Goal: Book appointment/travel/reservation

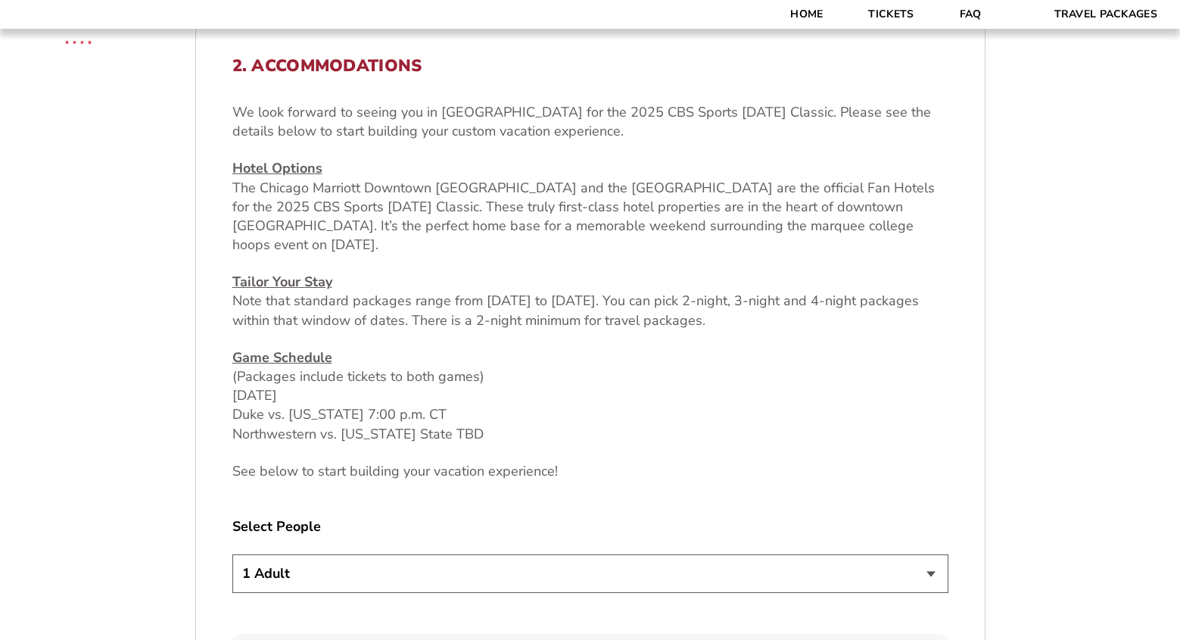
scroll to position [606, 0]
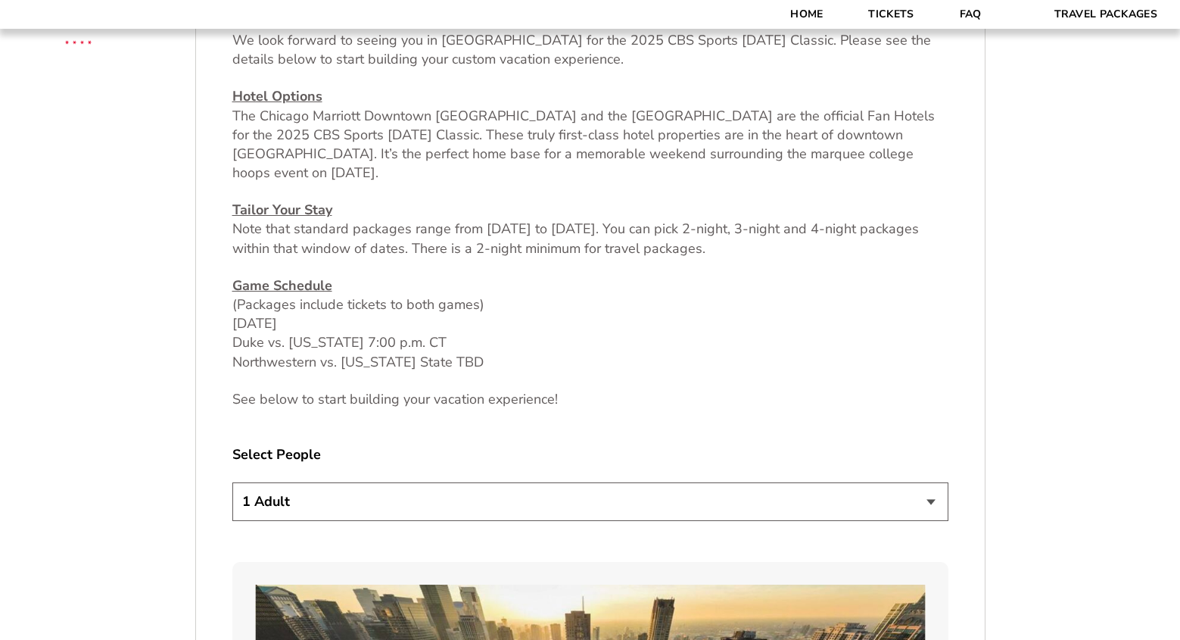
click at [930, 498] on select "1 Adult 2 Adults 3 Adults 4 Adults 2 Adults + 1 Child 2 Adults + 2 Children 2 A…" at bounding box center [590, 501] width 716 height 39
select select "2 Adults"
click at [232, 482] on select "1 Adult 2 Adults 3 Adults 4 Adults 2 Adults + 1 Child 2 Adults + 2 Children 2 A…" at bounding box center [590, 501] width 716 height 39
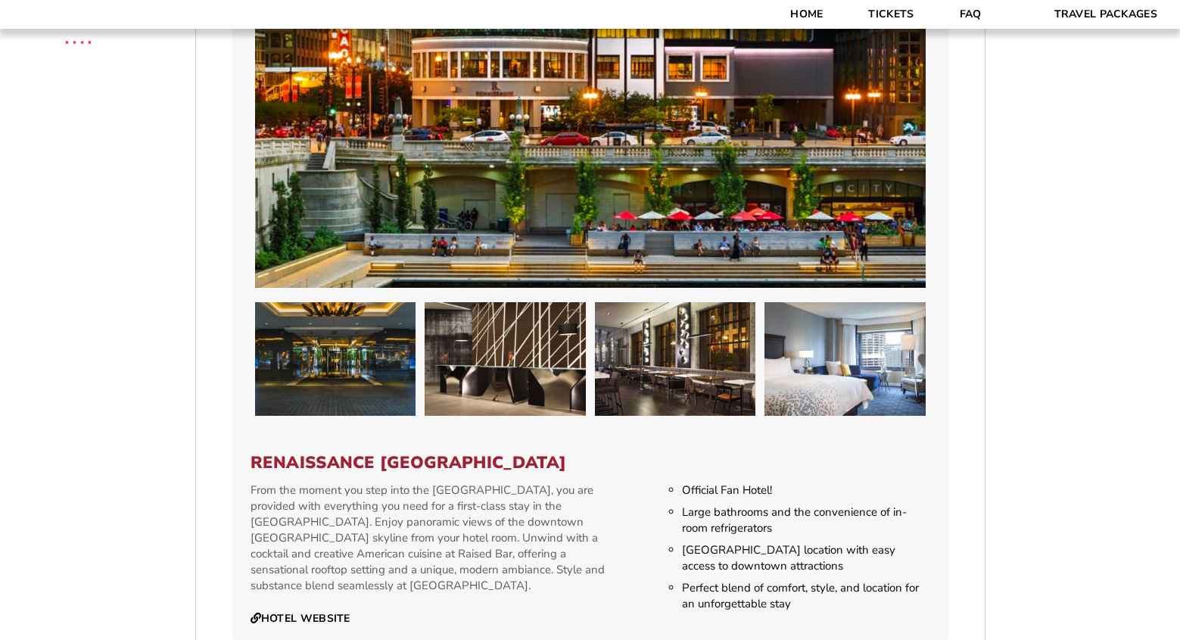
scroll to position [2422, 0]
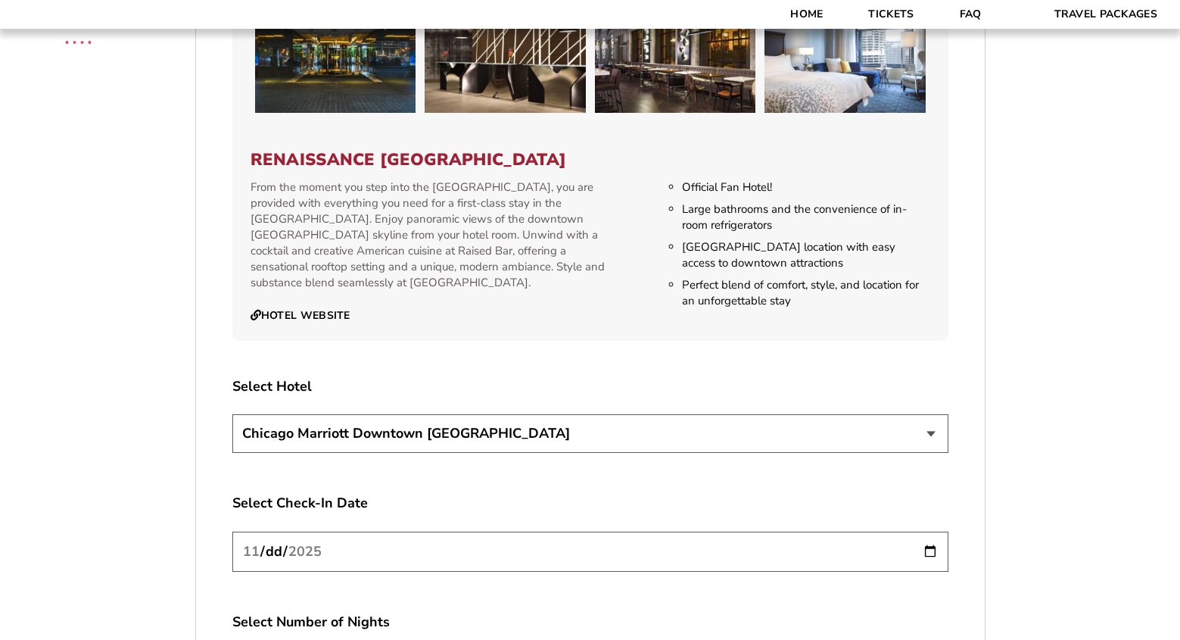
click at [934, 421] on select "[GEOGRAPHIC_DATA] [GEOGRAPHIC_DATA]" at bounding box center [590, 433] width 716 height 39
click at [232, 414] on select "[GEOGRAPHIC_DATA] [GEOGRAPHIC_DATA]" at bounding box center [590, 433] width 716 height 39
click at [937, 416] on select "[GEOGRAPHIC_DATA] [GEOGRAPHIC_DATA]" at bounding box center [590, 433] width 716 height 39
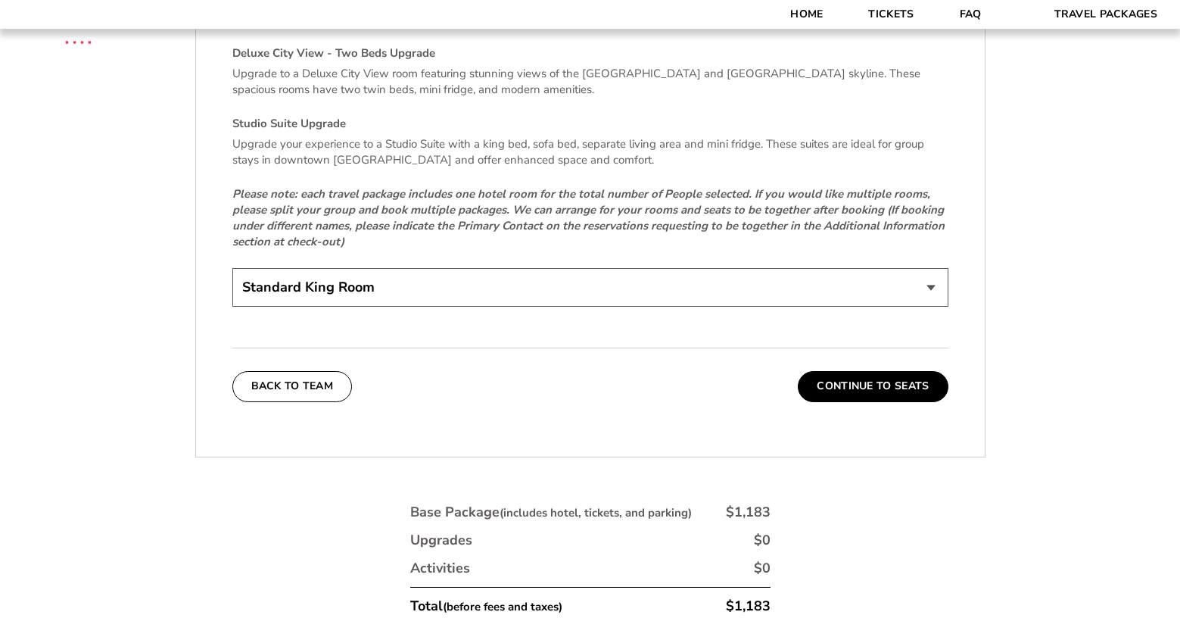
scroll to position [3406, 0]
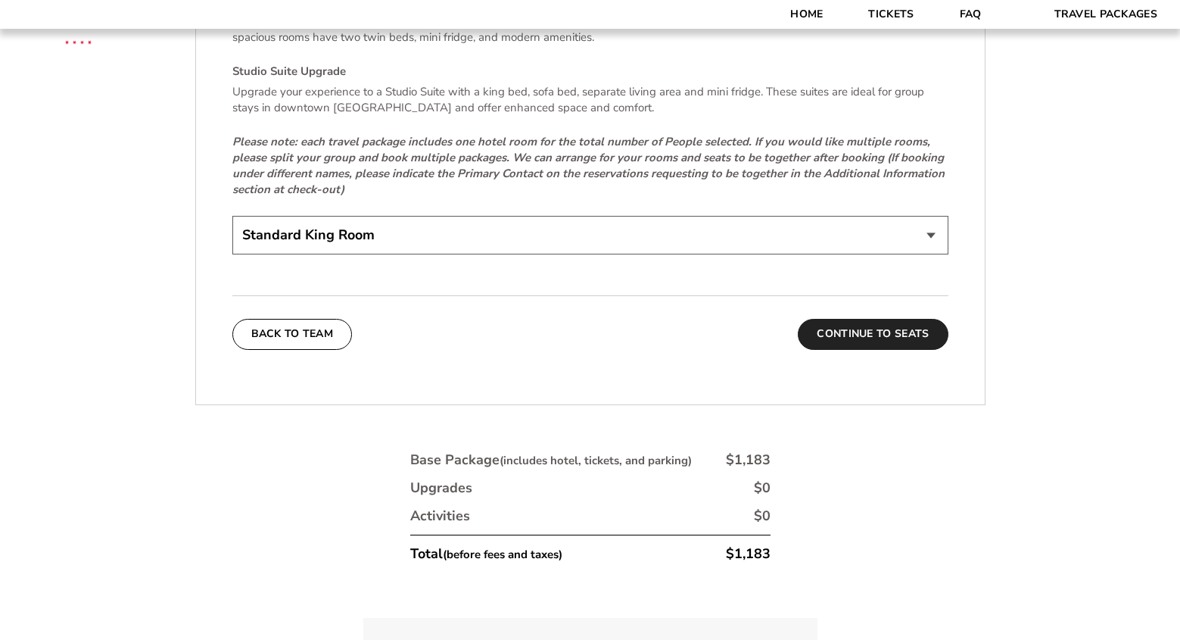
click at [879, 319] on button "Continue To Seats" at bounding box center [873, 334] width 150 height 30
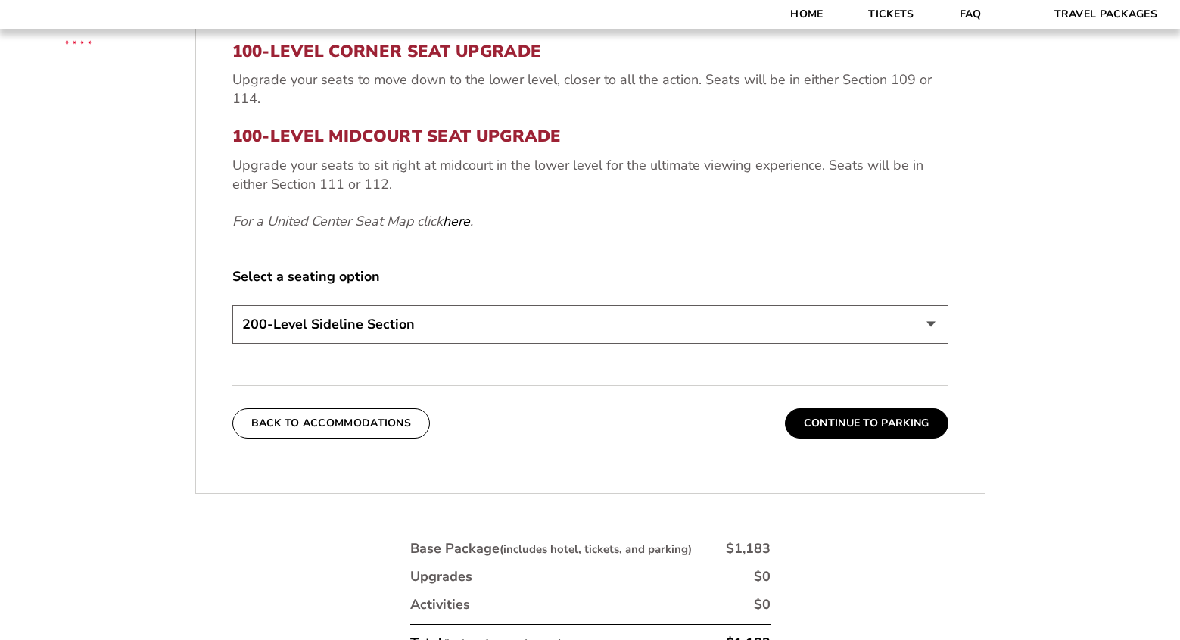
scroll to position [605, 0]
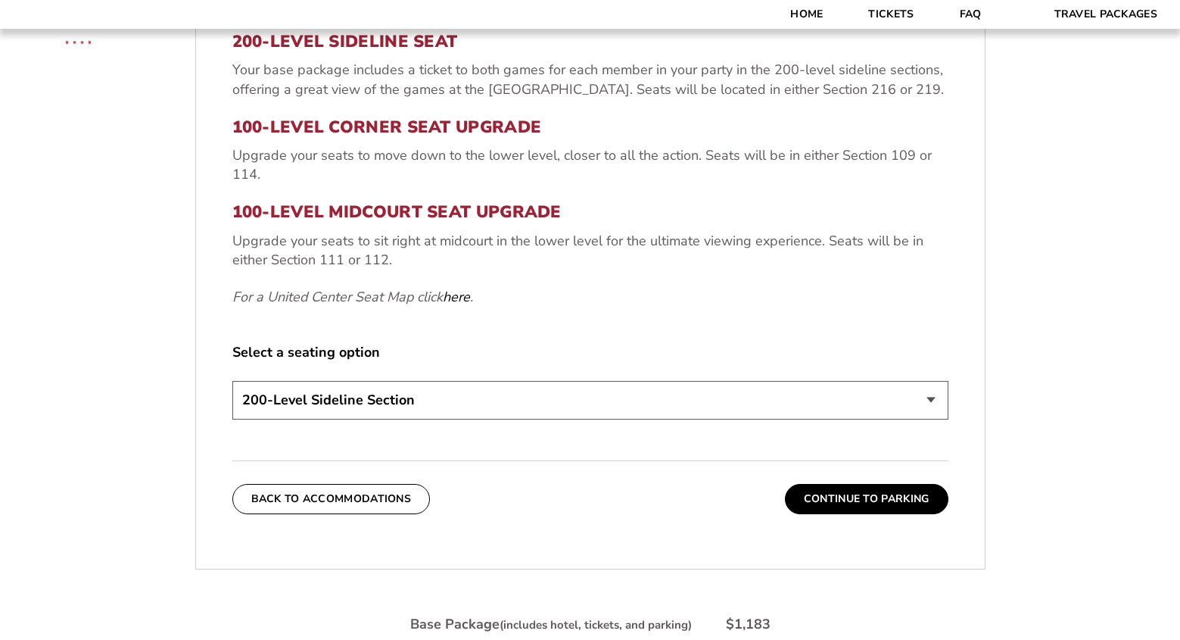
click at [930, 402] on select "200-Level Sideline Section 100-Level Corner Seat Upgrade (+$80 per person) 100-…" at bounding box center [590, 400] width 716 height 39
click at [232, 381] on select "200-Level Sideline Section 100-Level Corner Seat Upgrade (+$80 per person) 100-…" at bounding box center [590, 400] width 716 height 39
click at [889, 504] on button "Continue To Parking" at bounding box center [867, 499] width 164 height 30
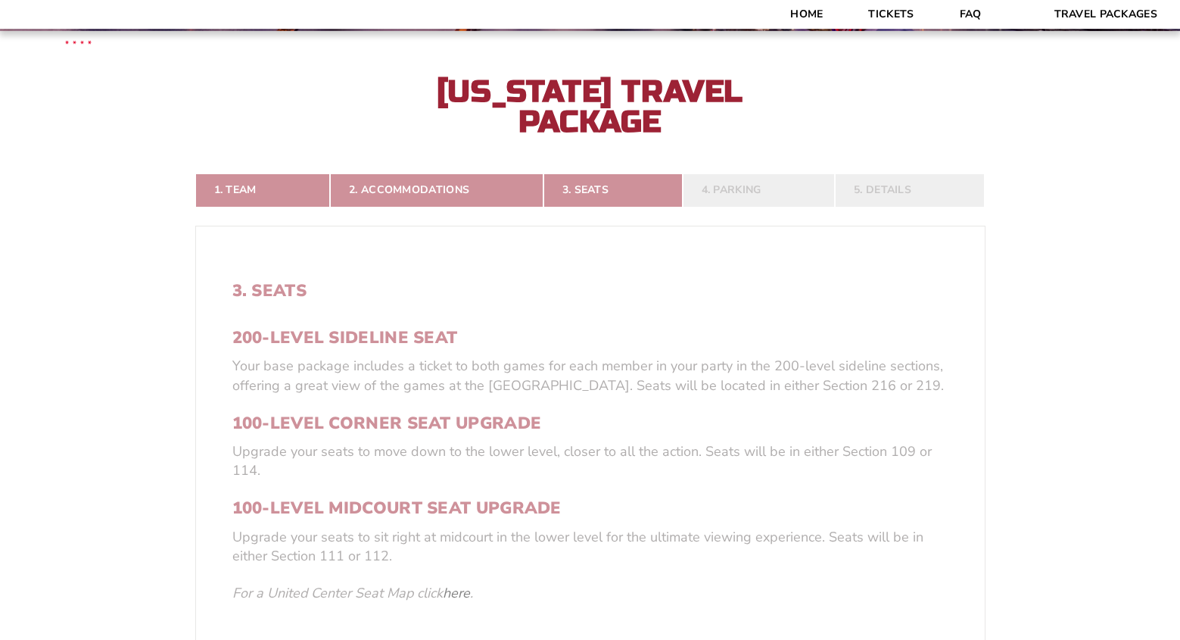
scroll to position [302, 0]
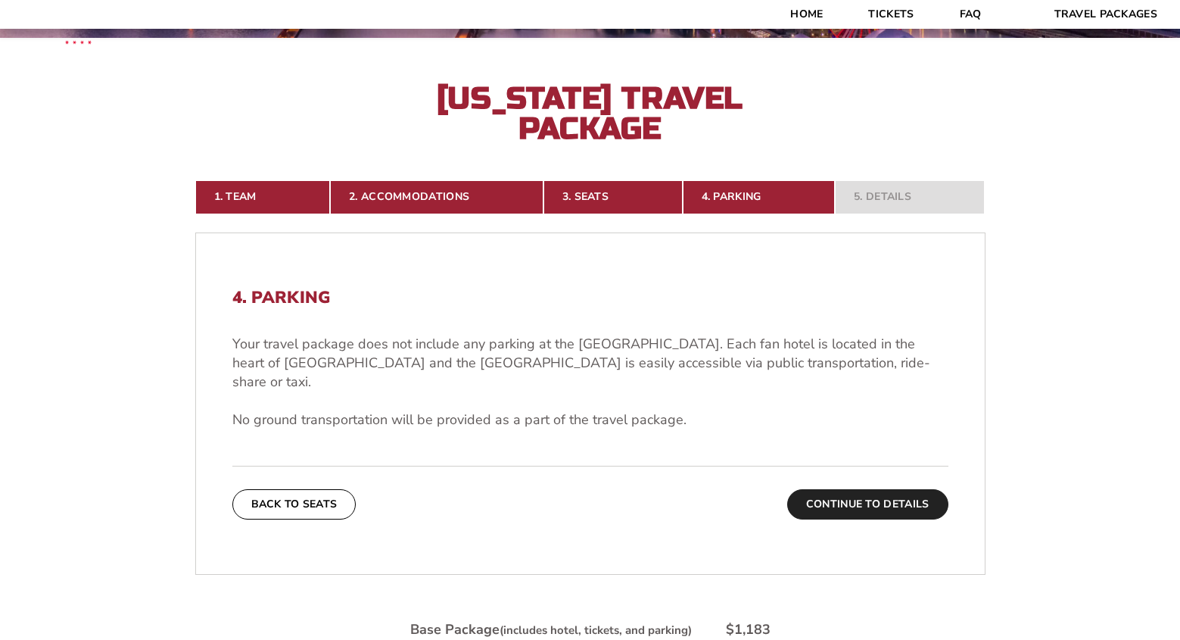
click at [832, 489] on button "Continue To Details" at bounding box center [867, 504] width 161 height 30
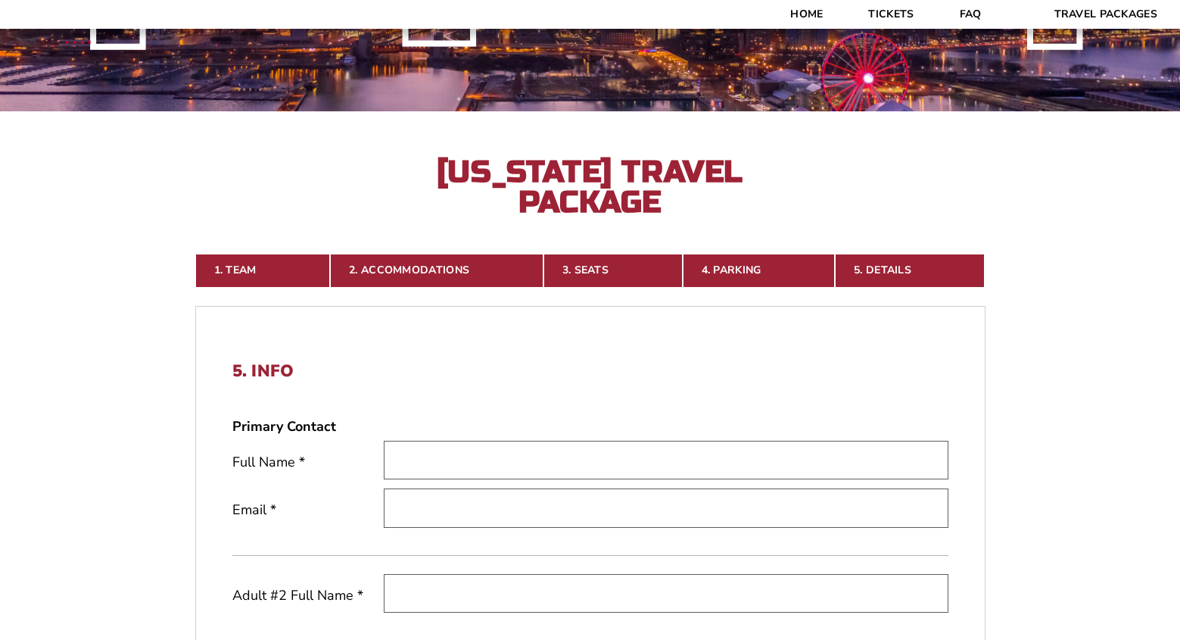
scroll to position [151, 0]
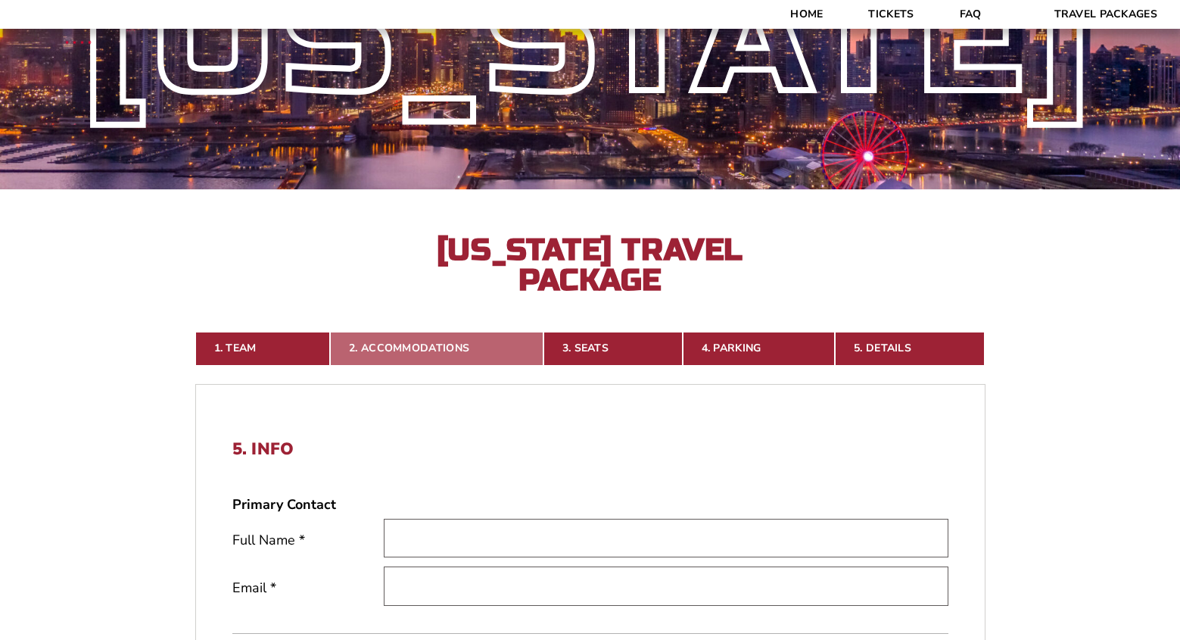
click at [401, 354] on link "2. Accommodations" at bounding box center [436, 348] width 213 height 33
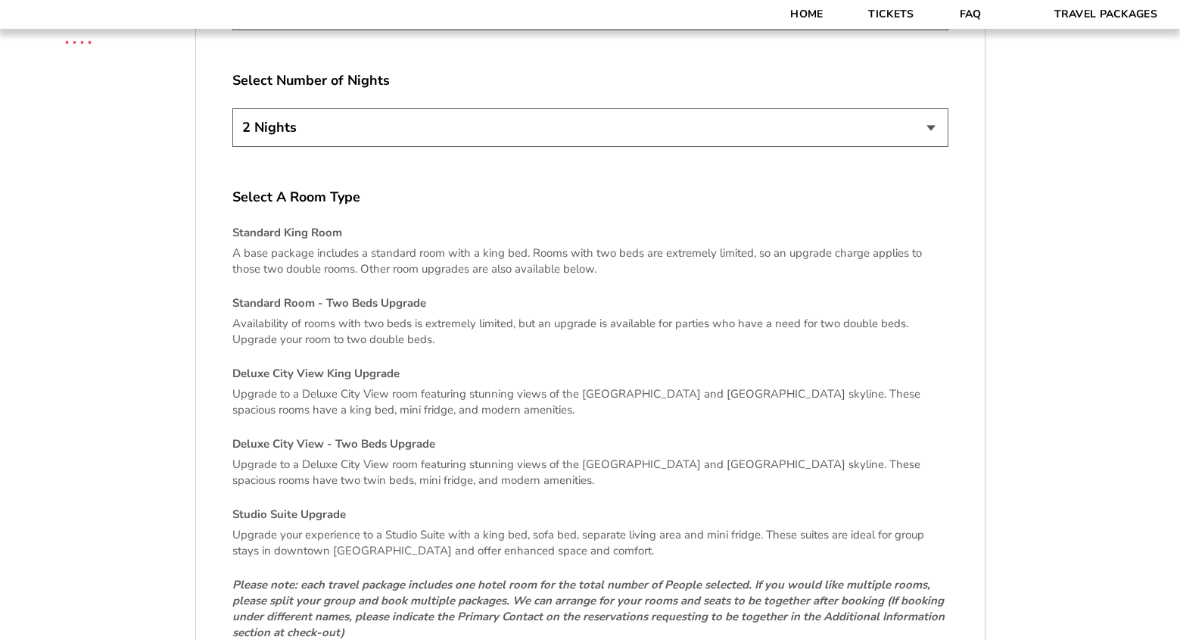
scroll to position [3179, 0]
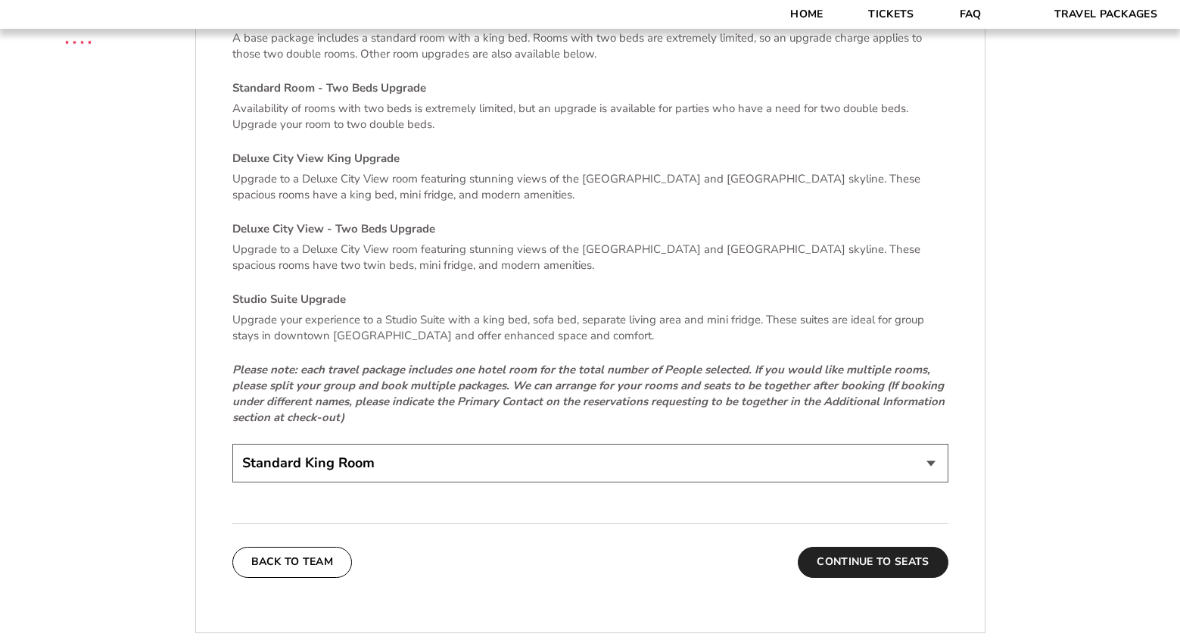
click at [859, 554] on button "Continue To Seats" at bounding box center [873, 562] width 150 height 30
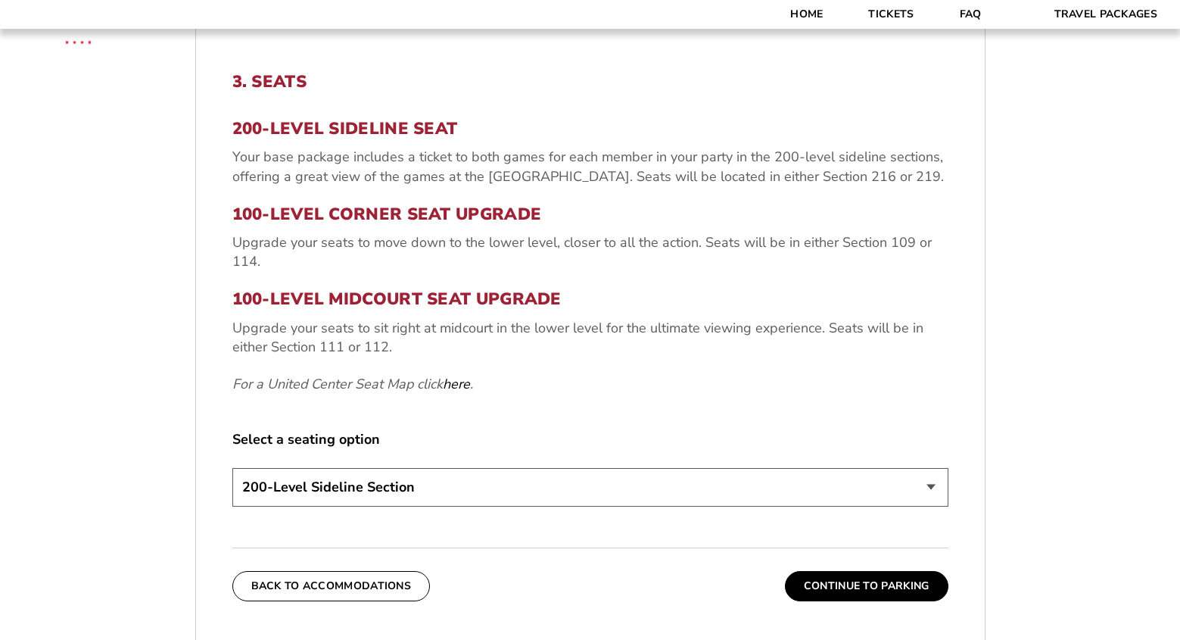
scroll to position [605, 0]
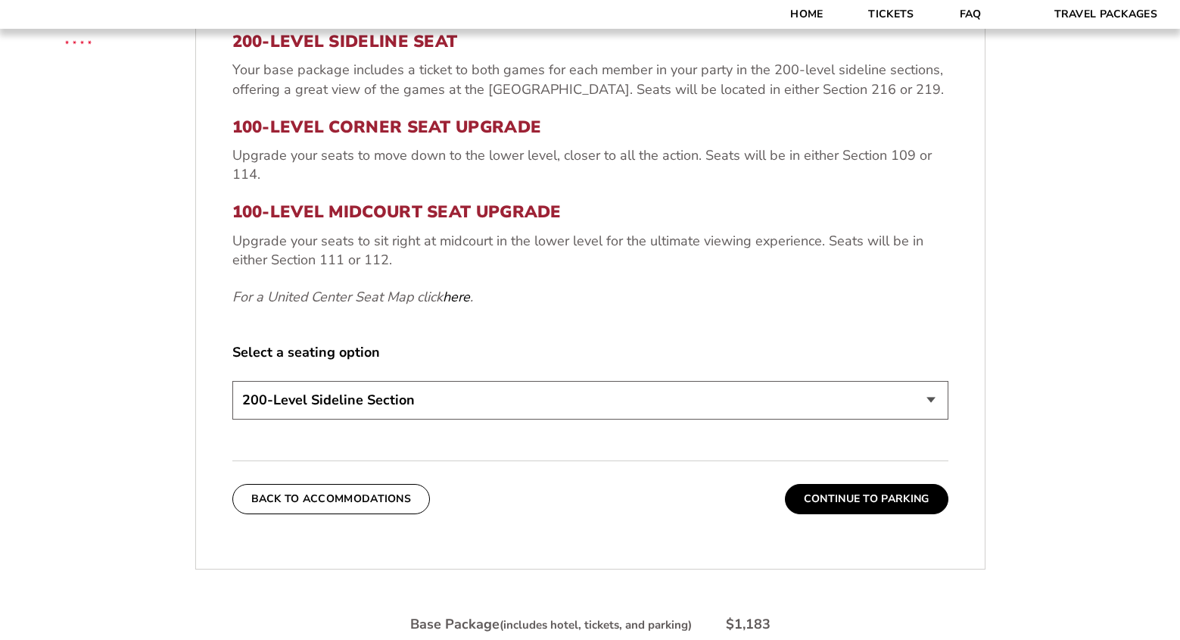
click at [932, 399] on select "200-Level Sideline Section 100-Level Corner Seat Upgrade (+$80 per person) 100-…" at bounding box center [590, 400] width 716 height 39
click at [559, 346] on label "Select a seating option" at bounding box center [590, 352] width 716 height 19
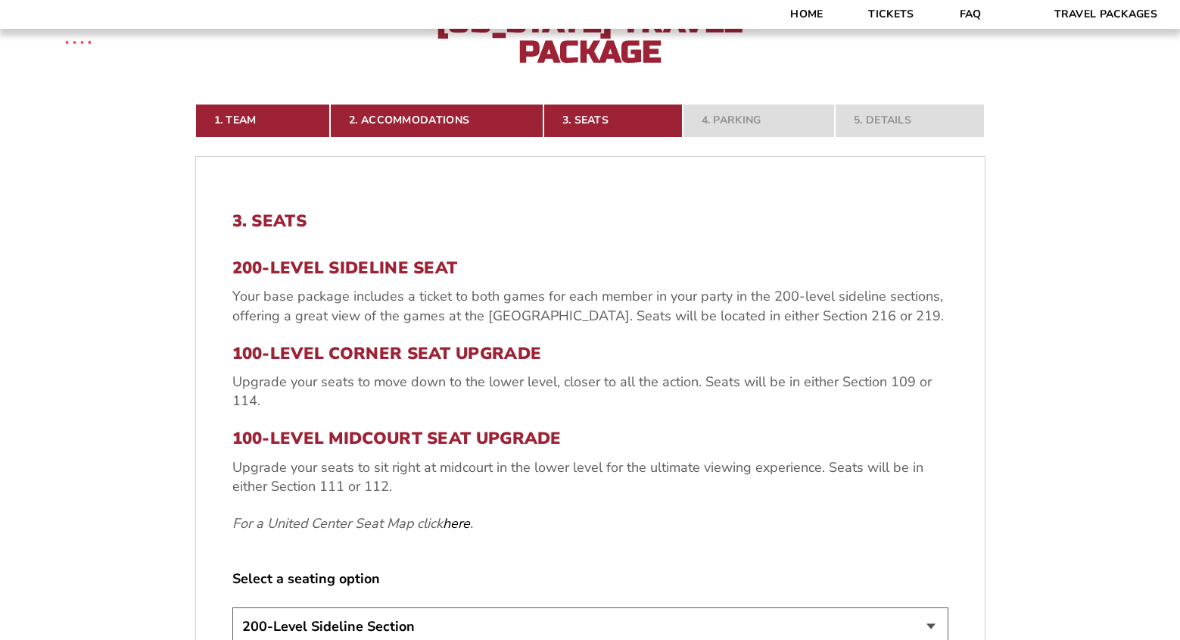
scroll to position [0, 0]
